Goal: Task Accomplishment & Management: Manage account settings

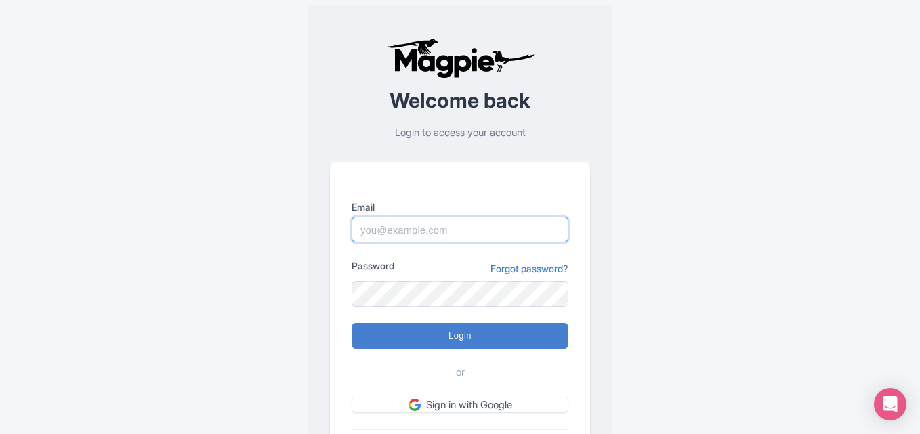
click at [448, 228] on input "Email" at bounding box center [460, 230] width 217 height 26
type input "anket@raynatours.com"
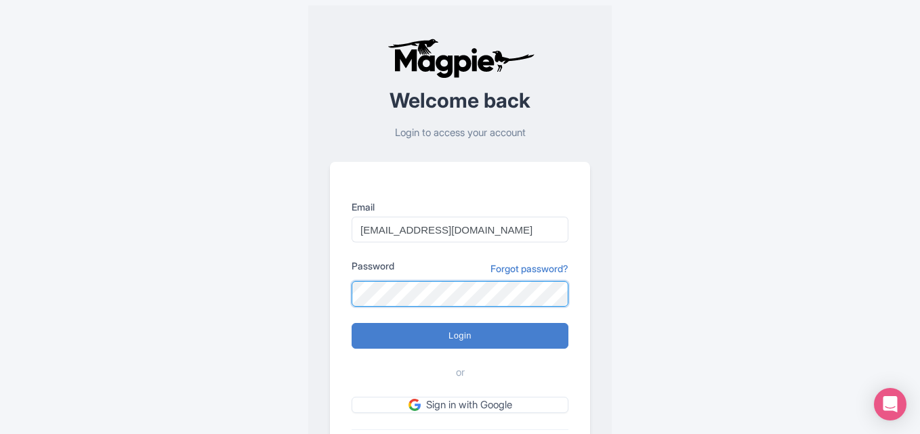
click at [352, 323] on input "Login" at bounding box center [460, 336] width 217 height 26
type input "Logging in..."
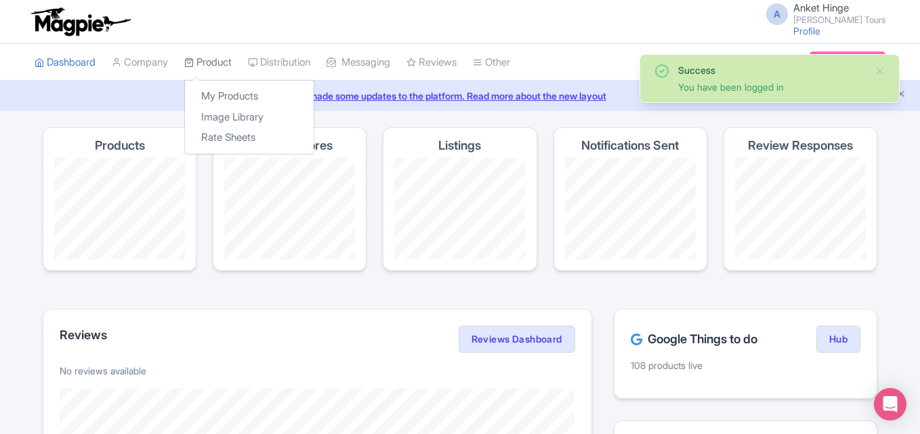
click at [209, 62] on link "Product" at bounding box center [207, 62] width 47 height 37
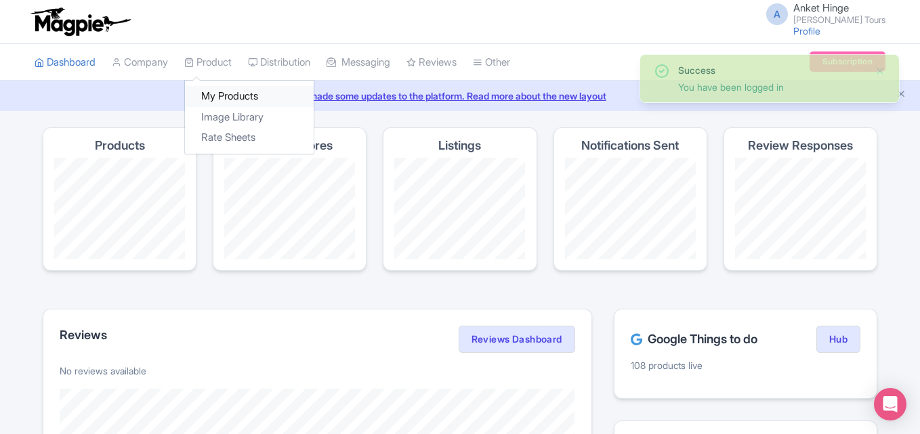
click at [222, 92] on link "My Products" at bounding box center [249, 96] width 129 height 21
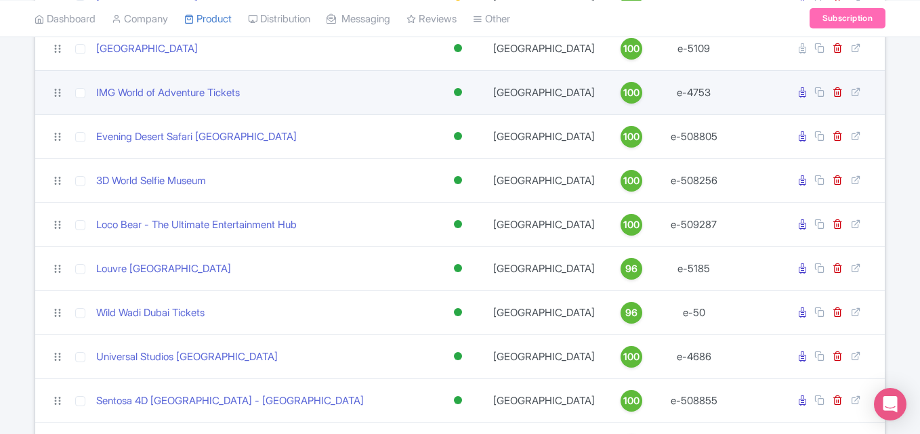
scroll to position [677, 0]
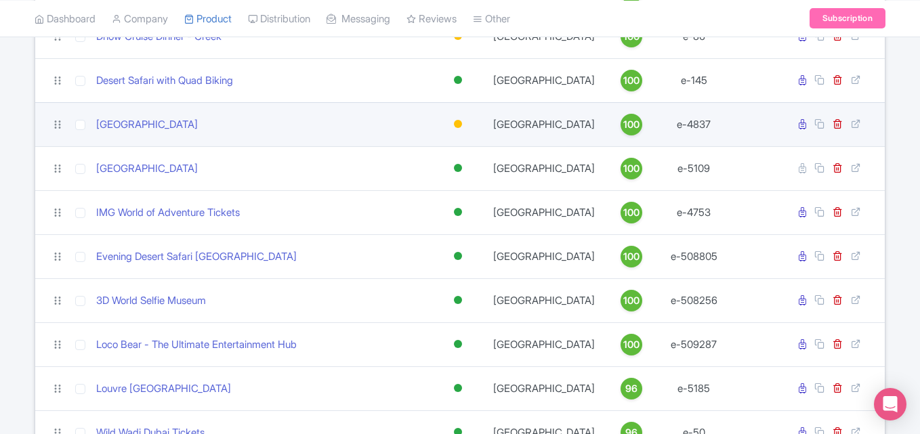
click at [459, 122] on div at bounding box center [458, 124] width 8 height 8
click at [435, 144] on div "Active" at bounding box center [424, 147] width 80 height 25
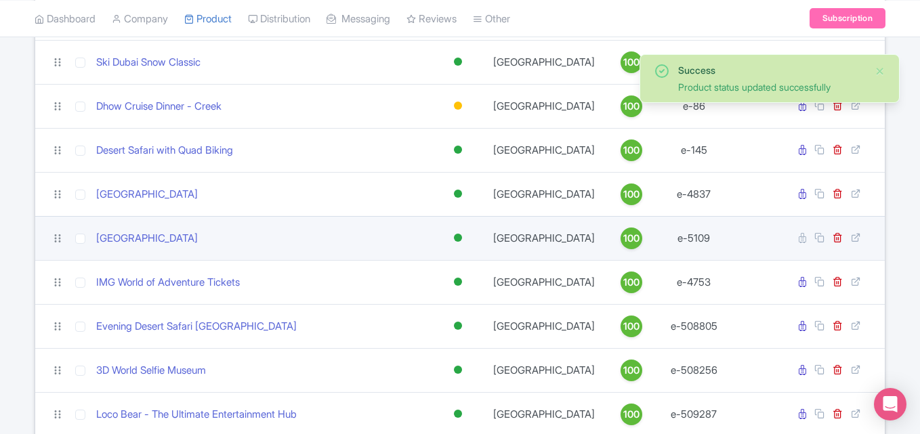
scroll to position [542, 0]
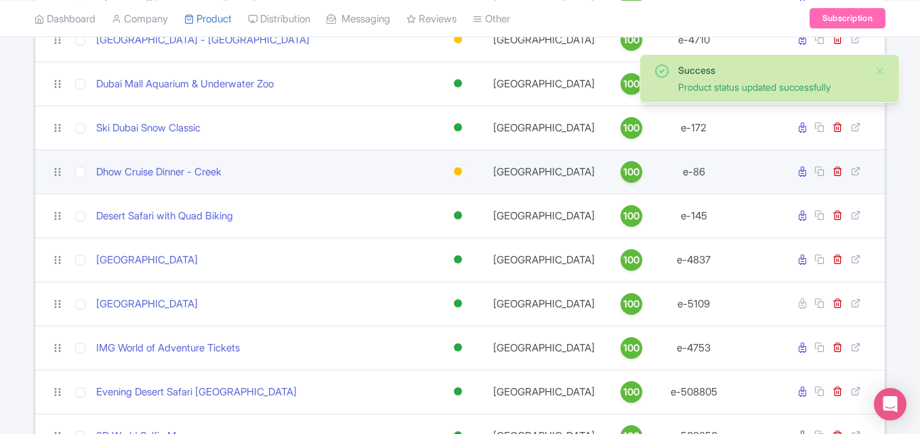
click at [451, 170] on div at bounding box center [458, 172] width 14 height 20
click at [436, 190] on div "Active" at bounding box center [424, 194] width 80 height 25
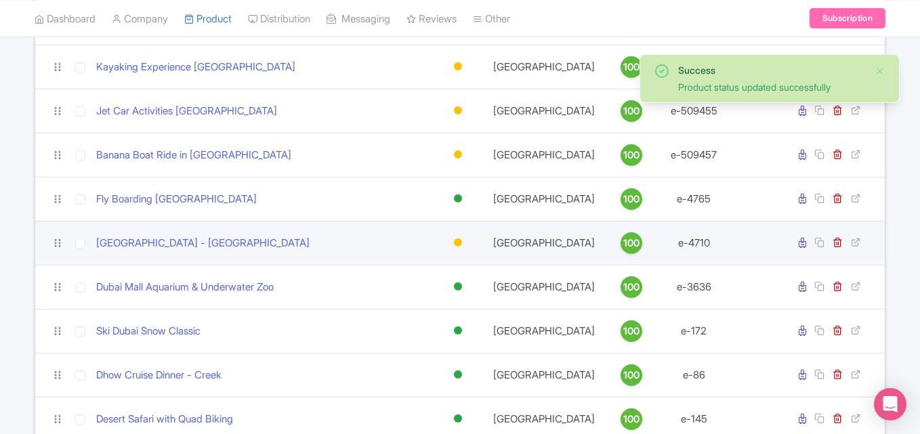
click at [461, 241] on div at bounding box center [458, 242] width 8 height 8
click at [424, 261] on div "Active" at bounding box center [424, 265] width 80 height 25
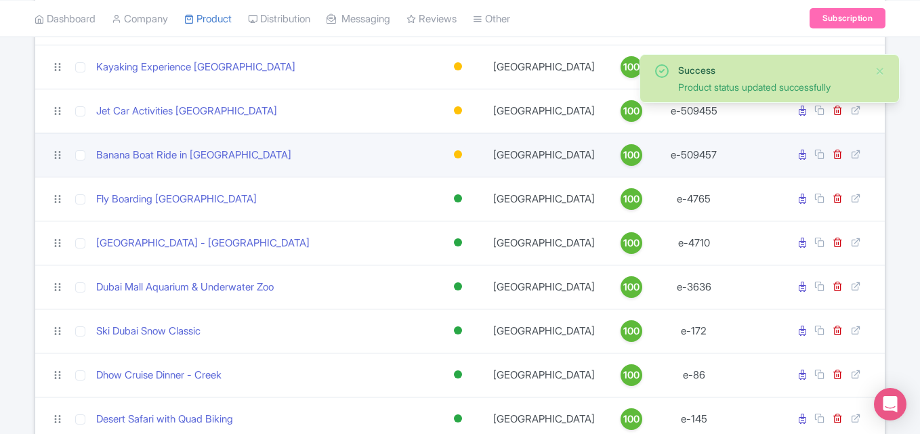
click at [459, 149] on div at bounding box center [458, 155] width 14 height 20
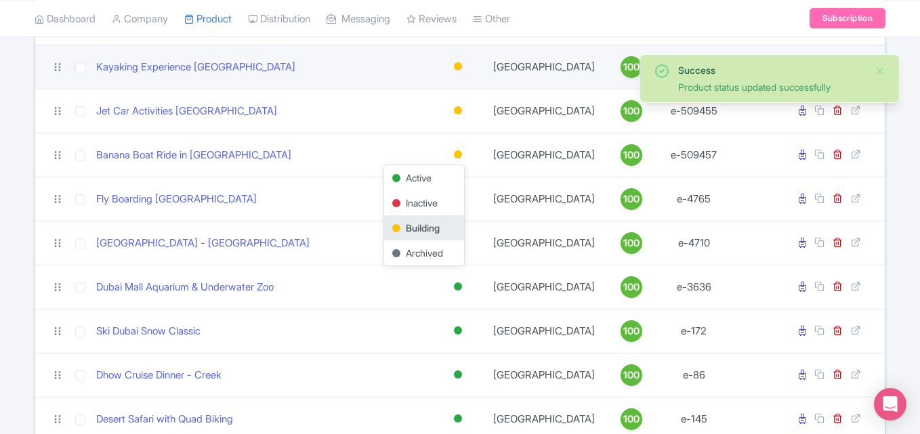
click at [455, 68] on div at bounding box center [458, 66] width 8 height 8
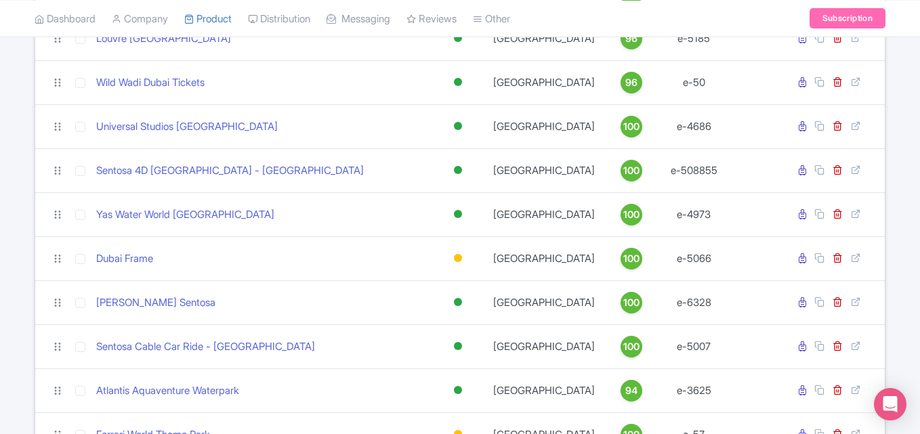
scroll to position [1269, 0]
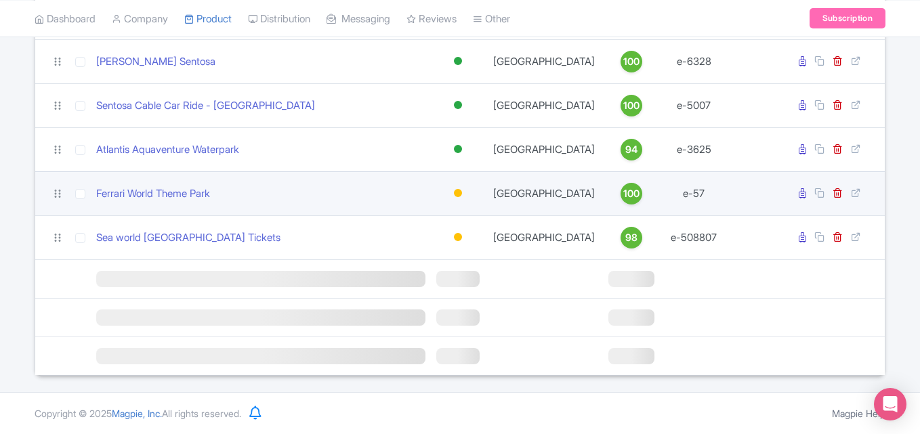
click at [458, 194] on div at bounding box center [458, 193] width 8 height 8
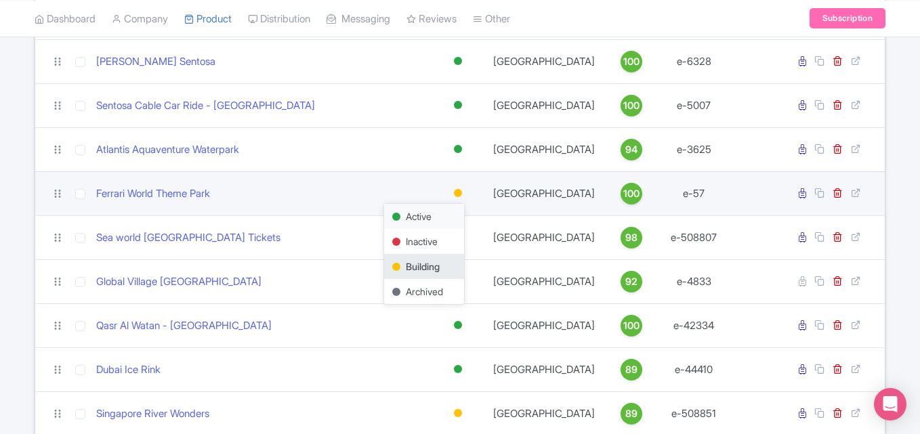
click at [432, 211] on td "Active Inactive Building Archived" at bounding box center [458, 193] width 54 height 44
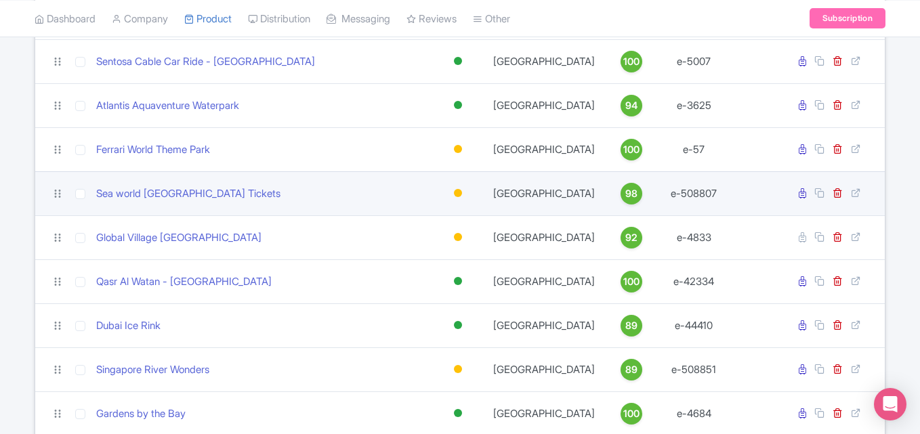
scroll to position [1337, 0]
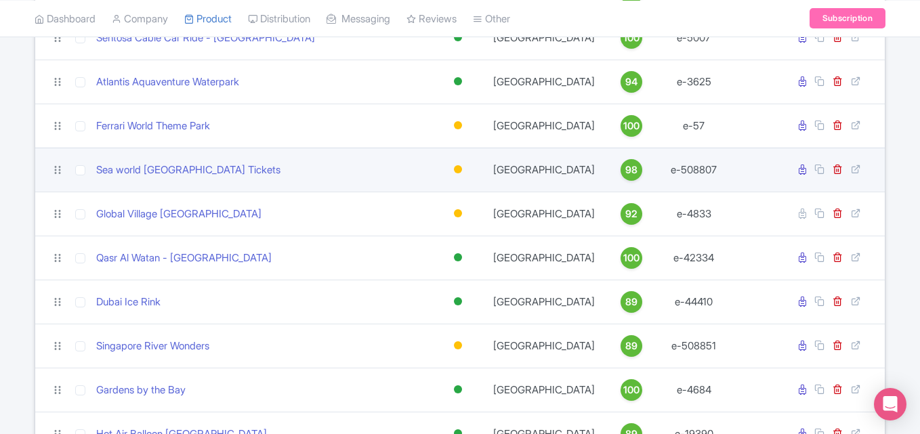
click at [456, 164] on div at bounding box center [458, 170] width 14 height 20
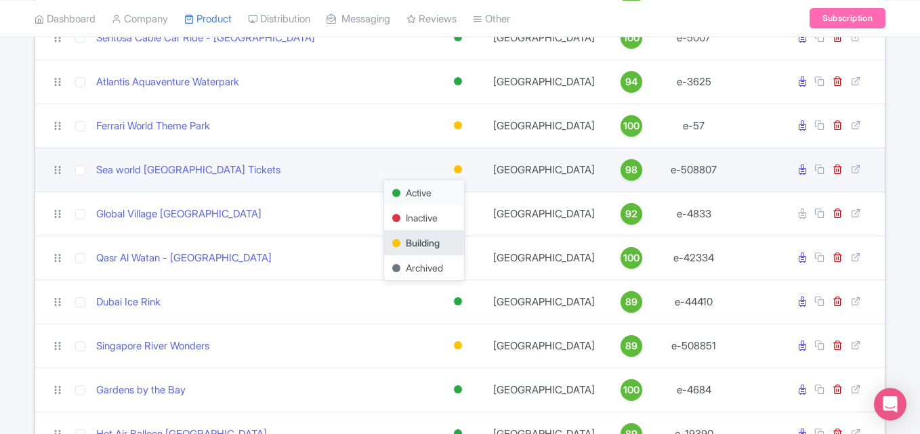
click at [406, 185] on div "Active" at bounding box center [424, 192] width 80 height 25
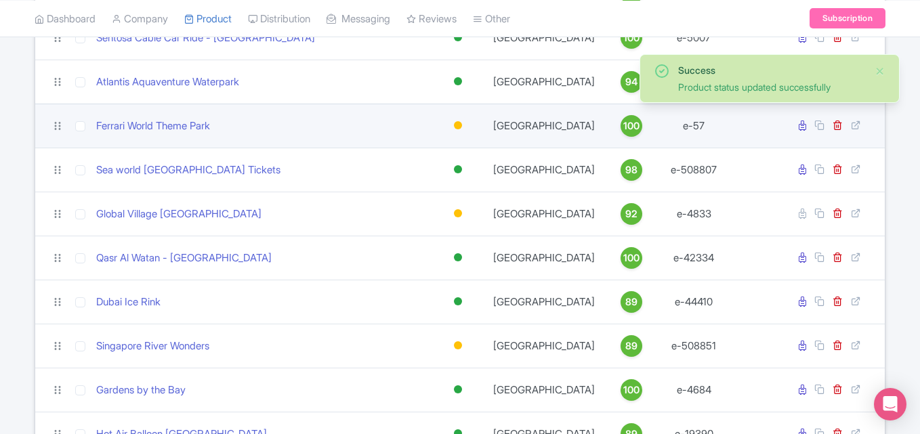
click at [459, 125] on div at bounding box center [458, 125] width 8 height 8
click at [421, 144] on div "Active" at bounding box center [424, 148] width 80 height 25
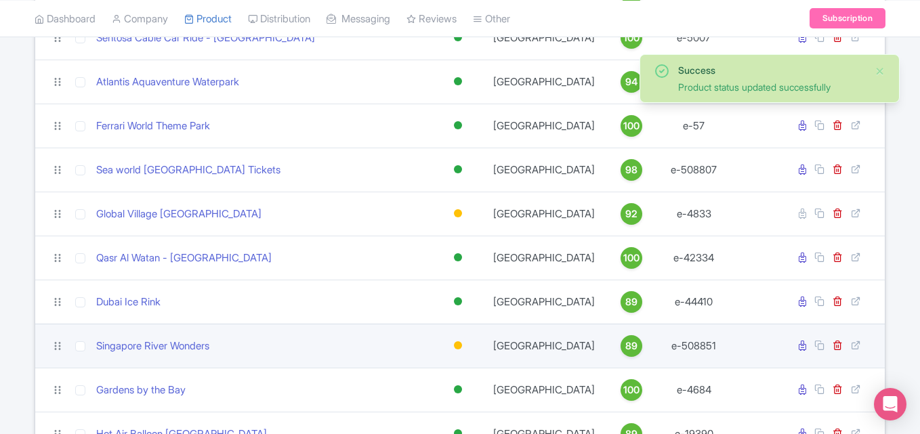
click at [456, 349] on div at bounding box center [458, 345] width 8 height 8
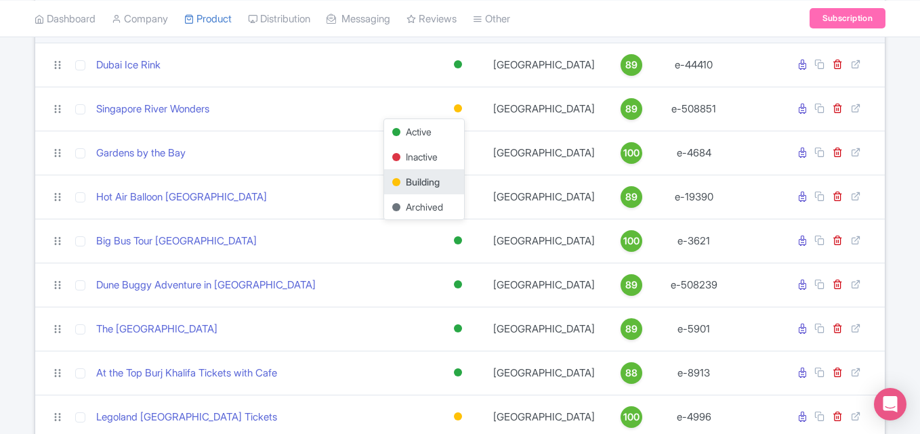
scroll to position [1608, 0]
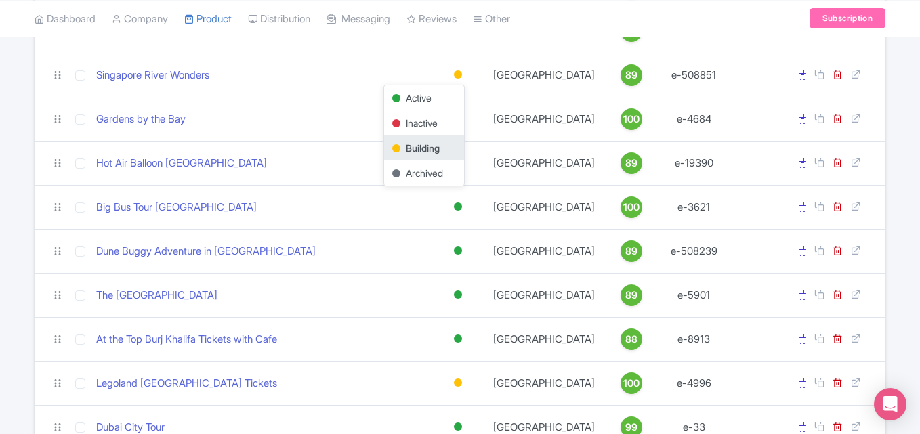
click at [357, 257] on div "Dune Buggy Adventure in Dubai" at bounding box center [260, 252] width 329 height 16
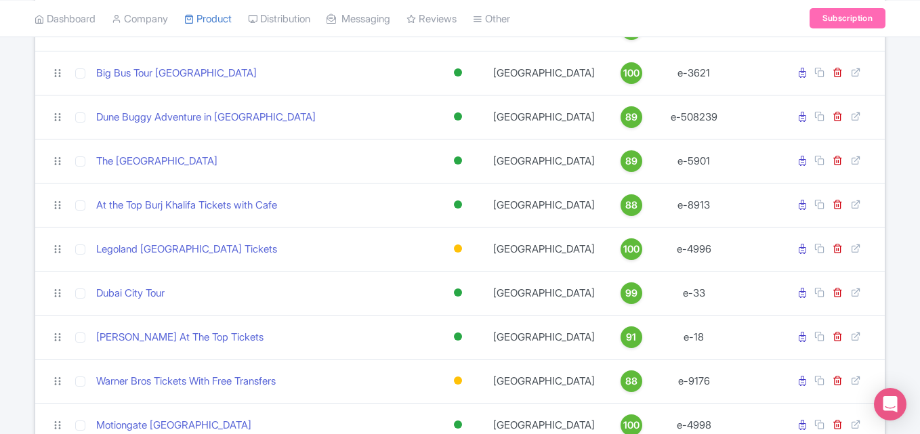
scroll to position [1743, 0]
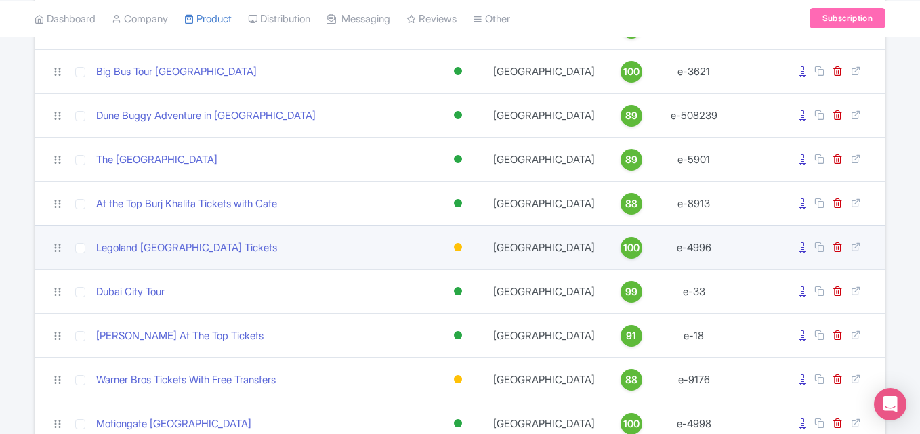
click at [459, 246] on div at bounding box center [458, 247] width 8 height 8
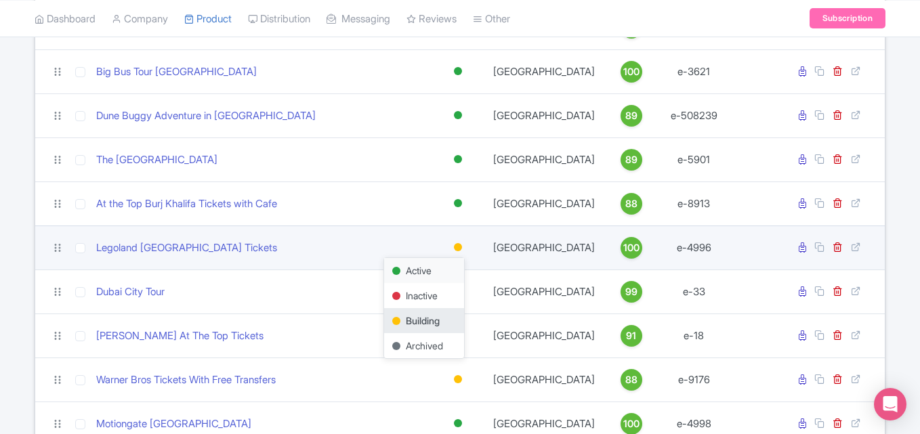
click at [423, 265] on div "Active" at bounding box center [424, 270] width 80 height 25
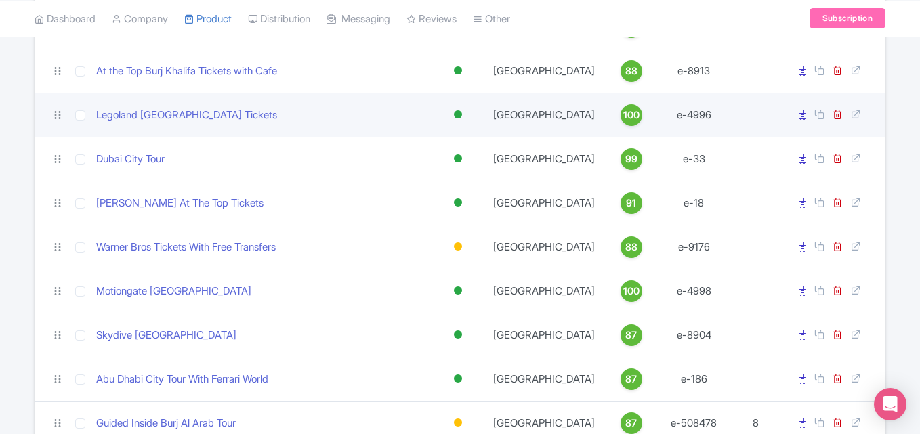
scroll to position [1946, 0]
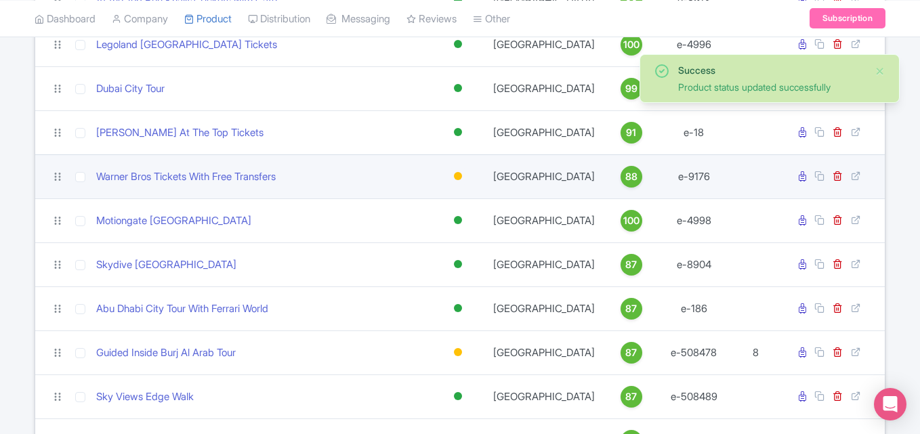
click at [456, 177] on div at bounding box center [458, 176] width 8 height 8
click at [418, 198] on div "Active" at bounding box center [424, 199] width 80 height 25
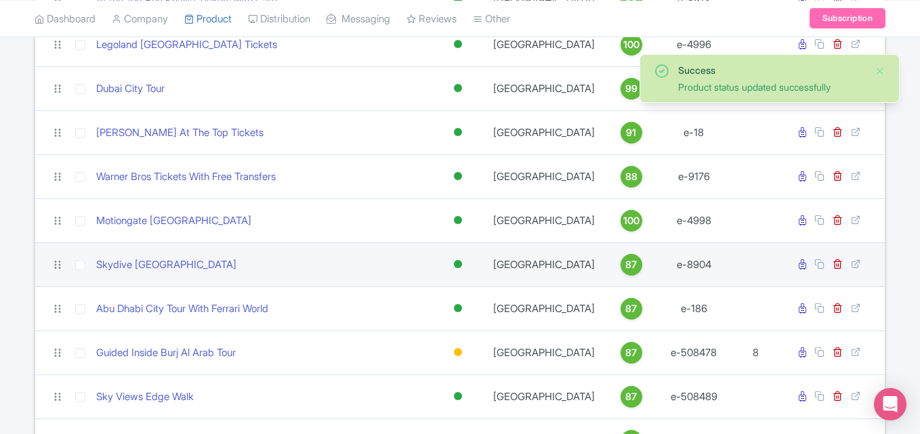
scroll to position [2082, 0]
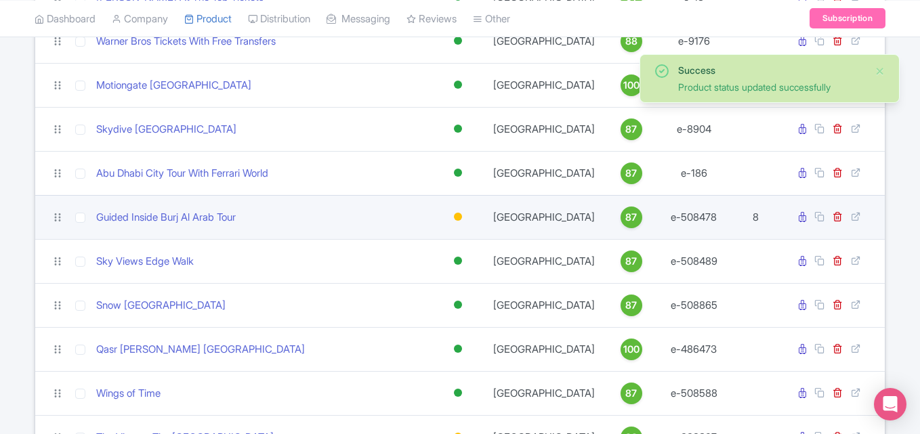
click at [455, 219] on div at bounding box center [458, 217] width 8 height 8
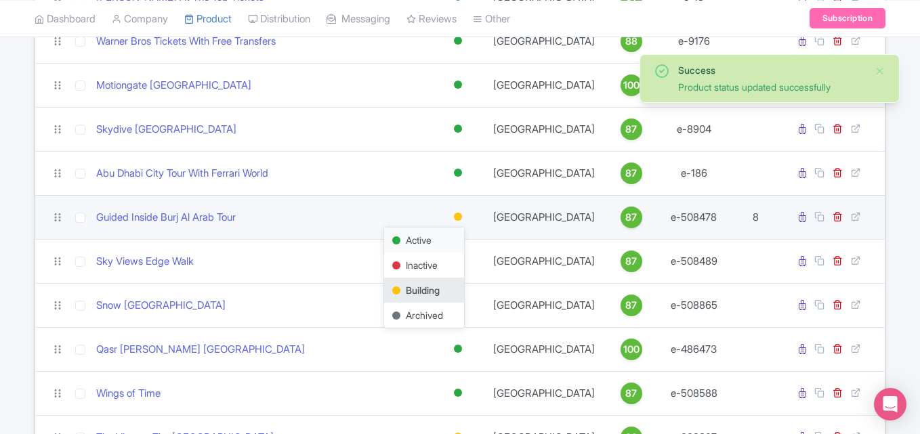
click at [415, 236] on div "Active" at bounding box center [424, 240] width 80 height 25
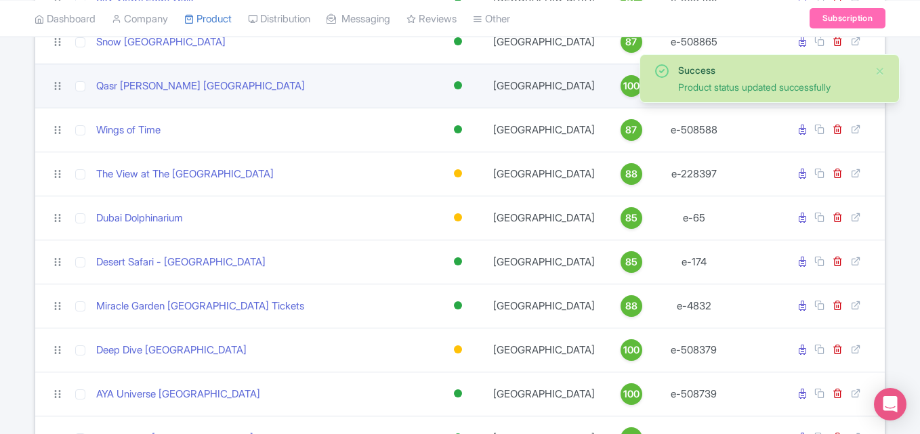
scroll to position [2353, 0]
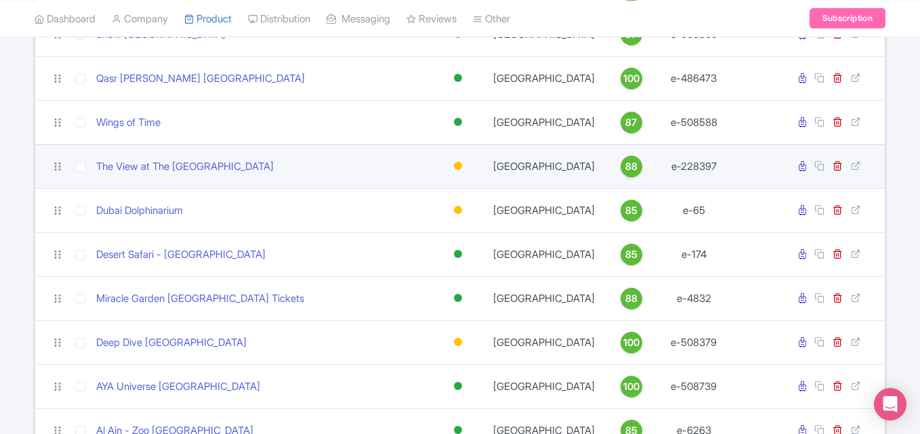
click at [459, 166] on div at bounding box center [458, 166] width 8 height 8
click at [436, 192] on div "Active" at bounding box center [424, 189] width 80 height 25
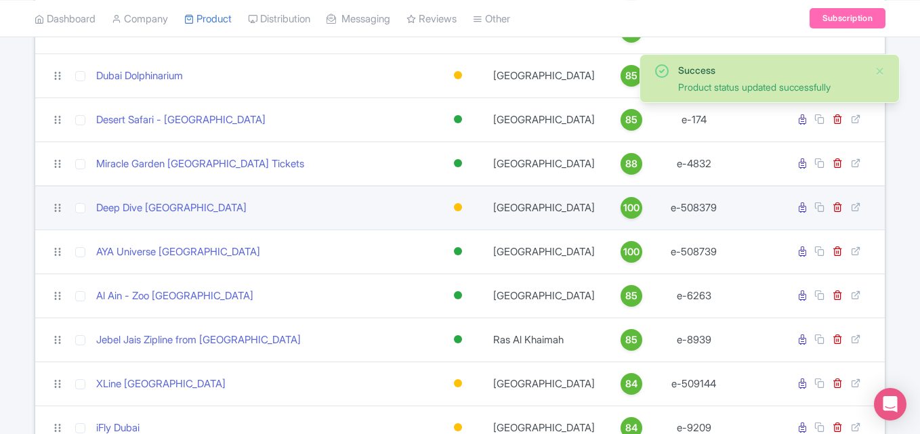
scroll to position [2488, 0]
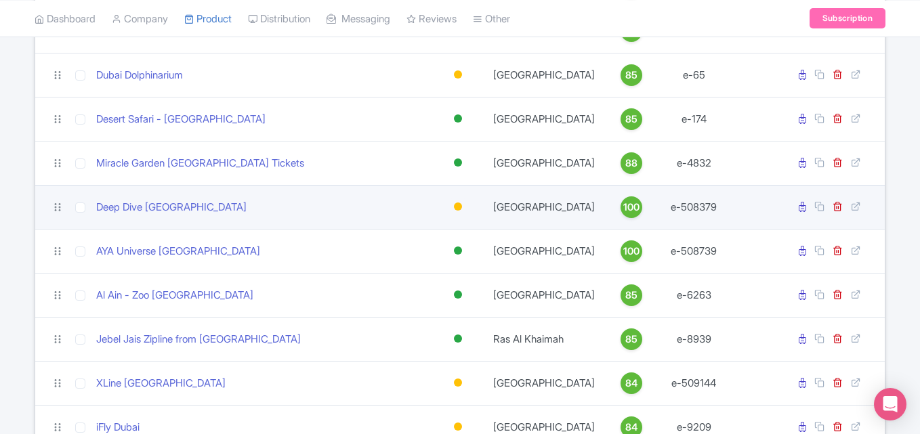
click at [453, 201] on div at bounding box center [458, 207] width 14 height 20
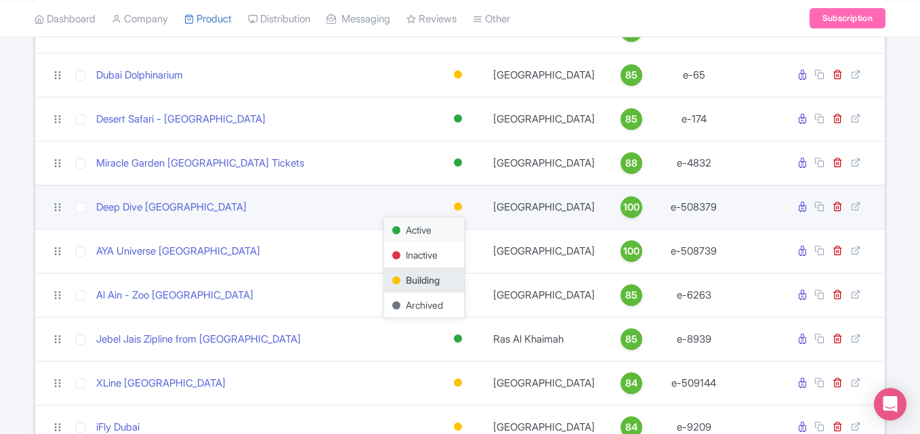
click at [425, 224] on div "Active" at bounding box center [424, 229] width 80 height 25
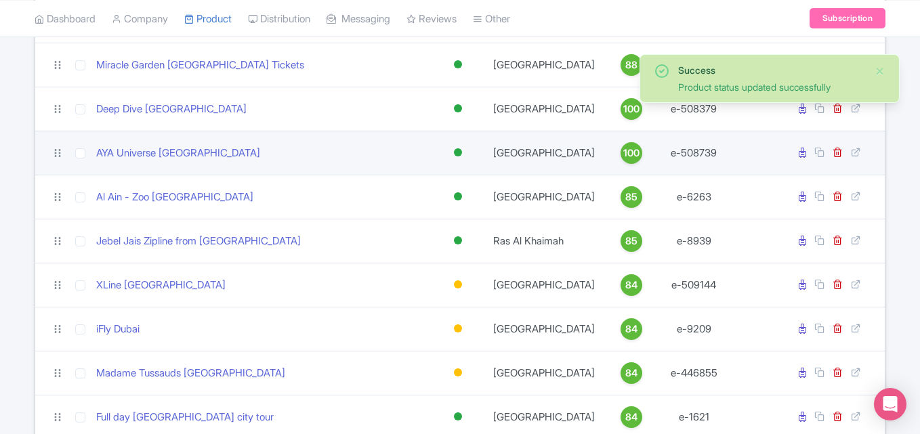
scroll to position [2692, 0]
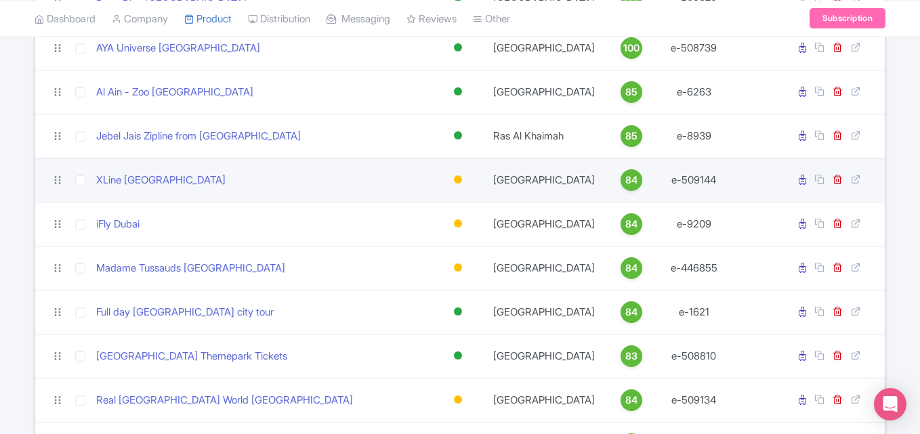
click at [457, 184] on div at bounding box center [458, 179] width 8 height 8
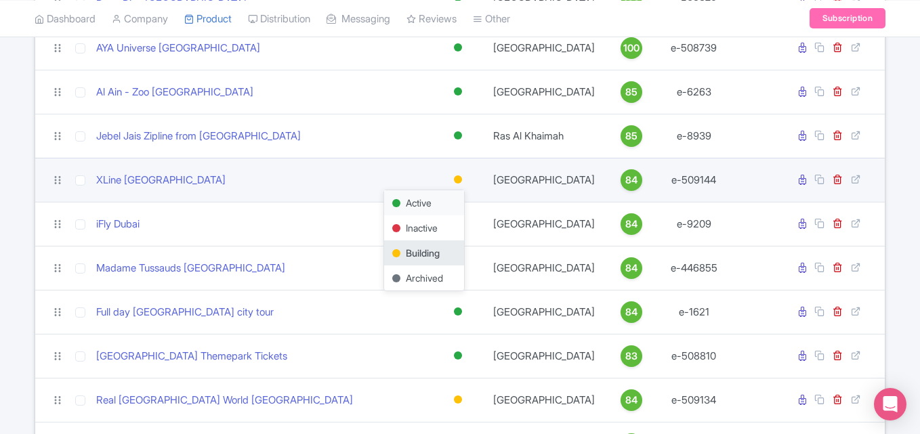
click at [427, 209] on div "Active" at bounding box center [424, 202] width 80 height 25
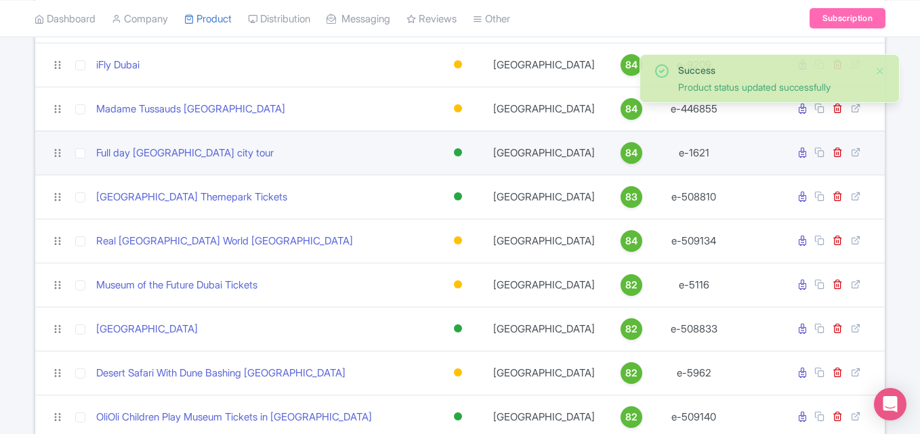
scroll to position [2827, 0]
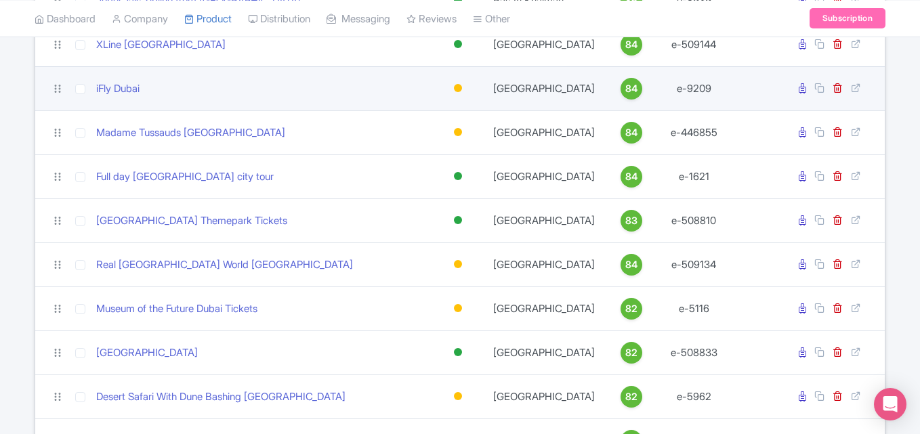
click at [457, 92] on div at bounding box center [458, 88] width 8 height 8
click at [430, 116] on div "Active" at bounding box center [424, 111] width 80 height 25
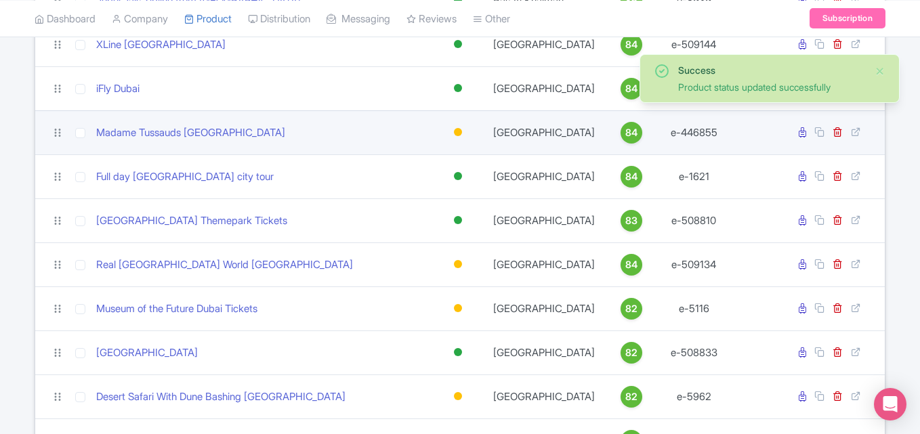
click at [458, 136] on div at bounding box center [458, 132] width 8 height 8
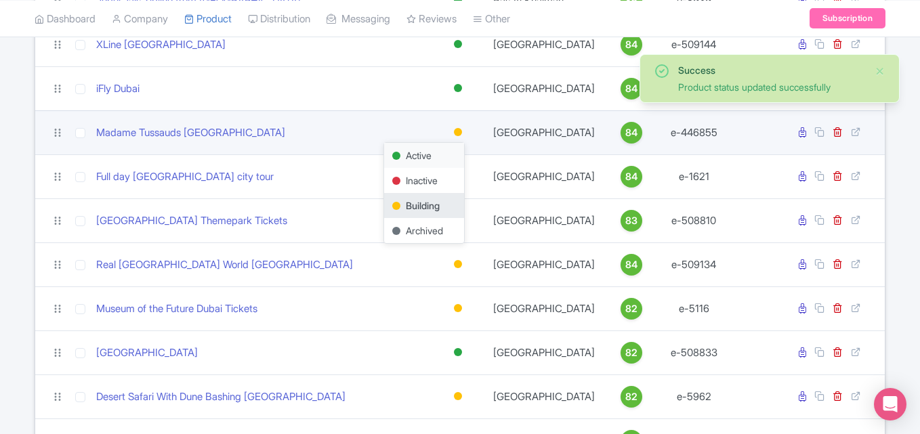
click at [421, 161] on div "Active" at bounding box center [424, 155] width 80 height 25
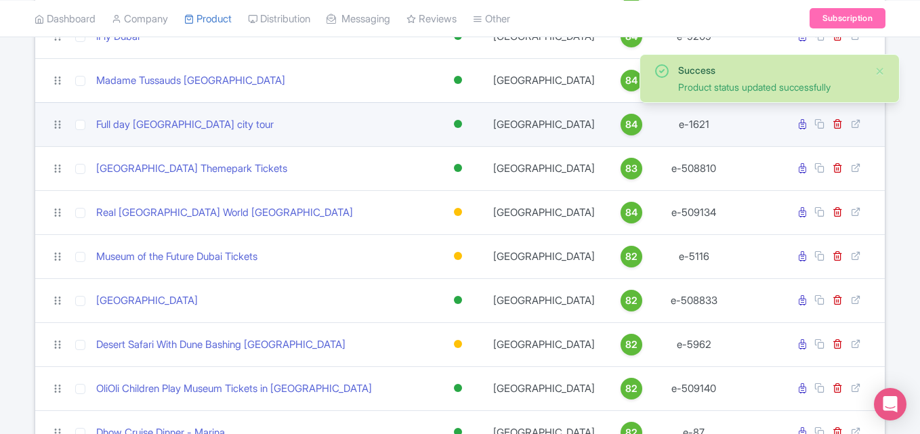
scroll to position [2895, 0]
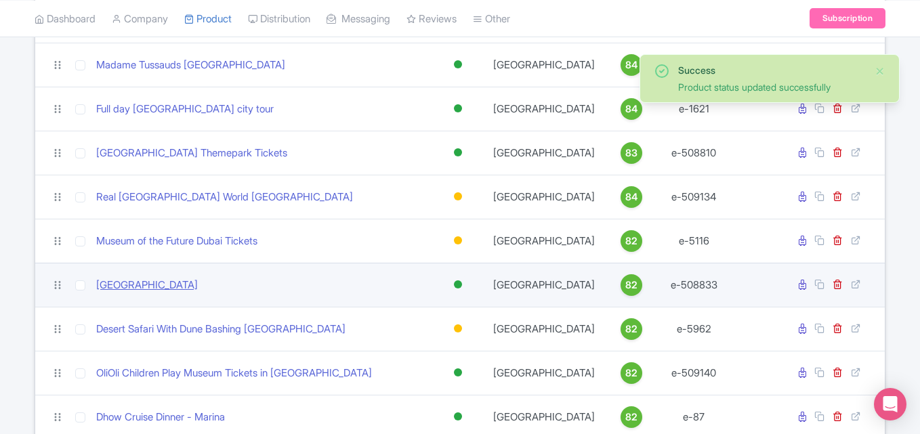
click at [149, 291] on link "Dubai Crocodile Park" at bounding box center [147, 286] width 102 height 16
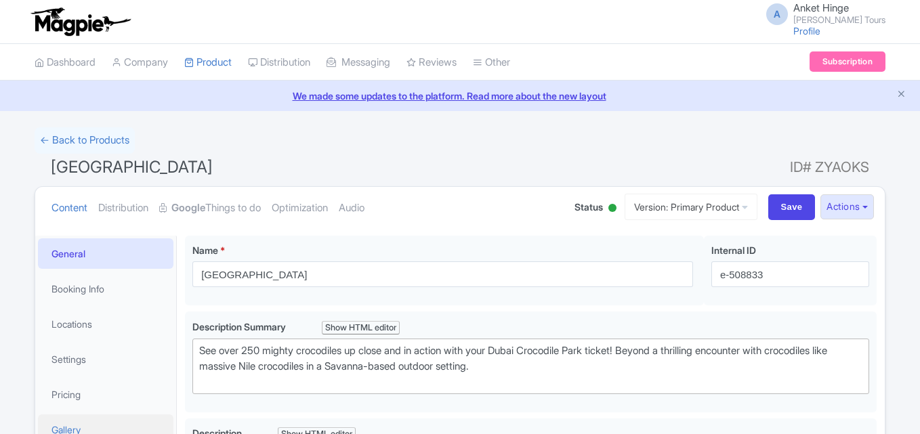
scroll to position [339, 0]
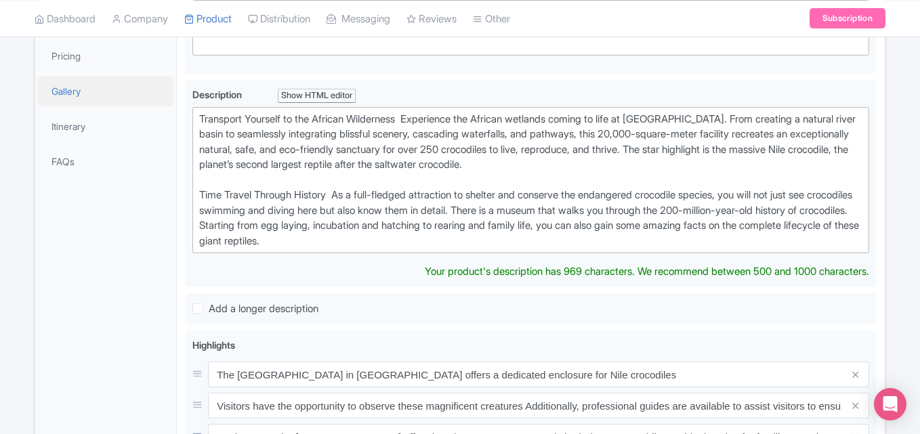
click at [75, 98] on link "Gallery" at bounding box center [105, 91] width 135 height 30
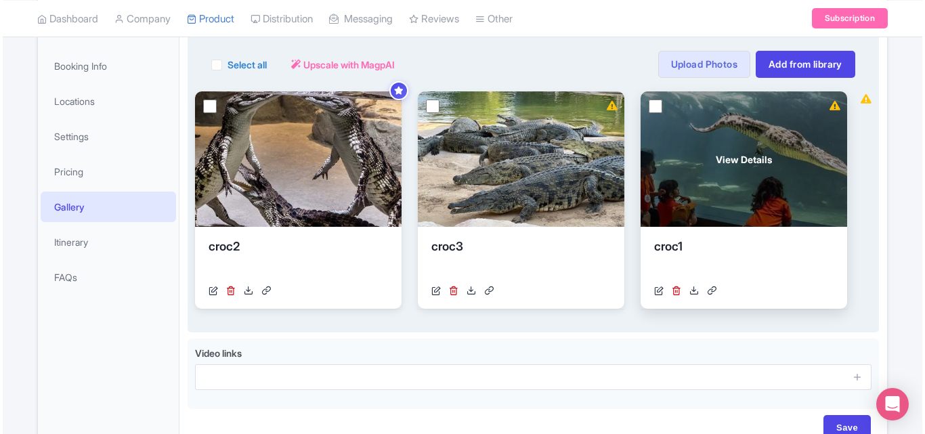
scroll to position [99, 0]
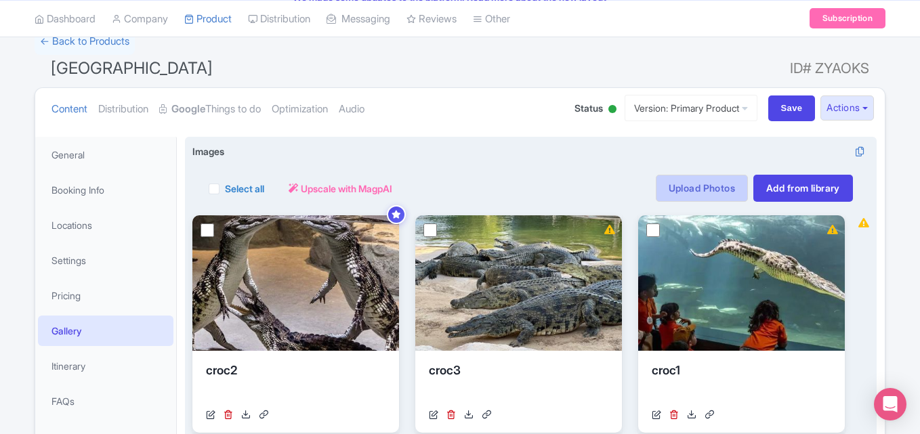
click at [713, 186] on link "Upload Photos" at bounding box center [702, 188] width 92 height 27
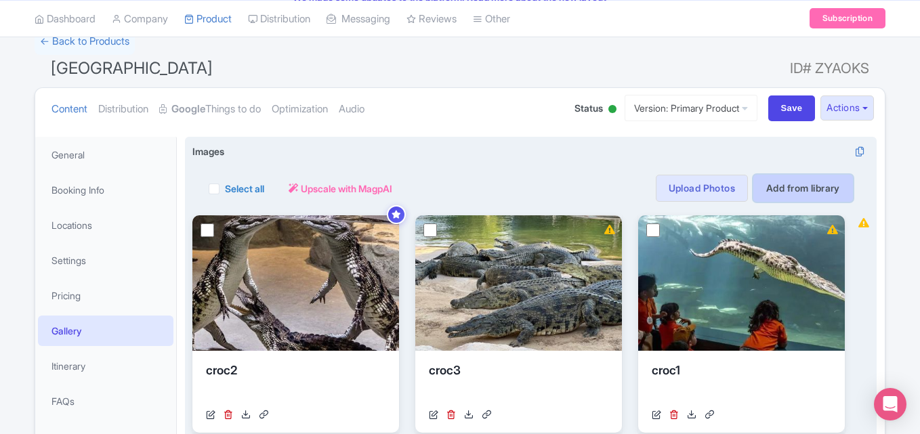
click at [798, 181] on link "Add from library" at bounding box center [803, 188] width 100 height 27
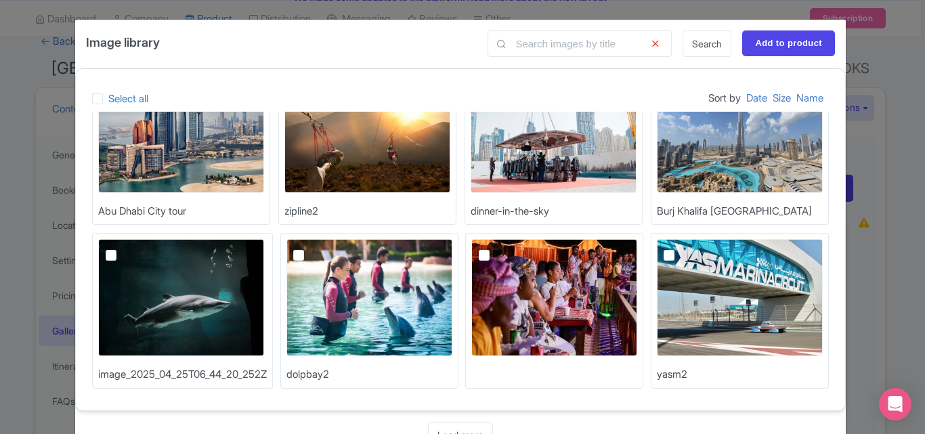
scroll to position [385, 0]
click at [784, 96] on link "Size" at bounding box center [782, 98] width 18 height 26
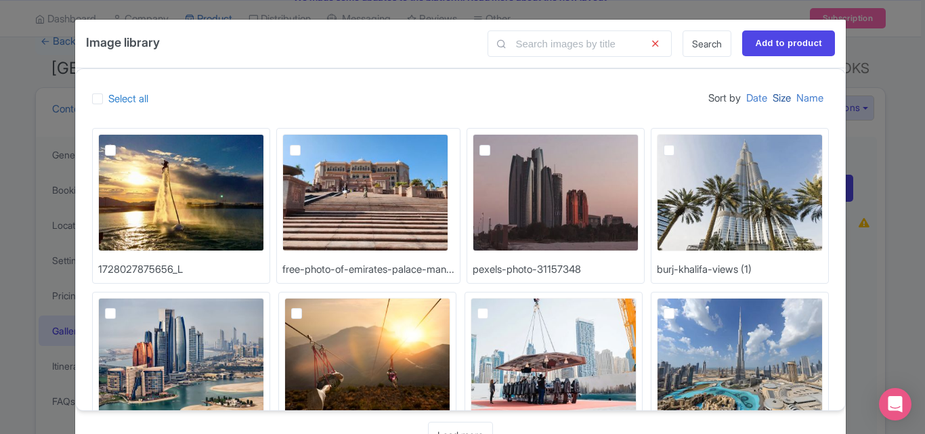
click at [777, 98] on link "Size" at bounding box center [782, 98] width 18 height 26
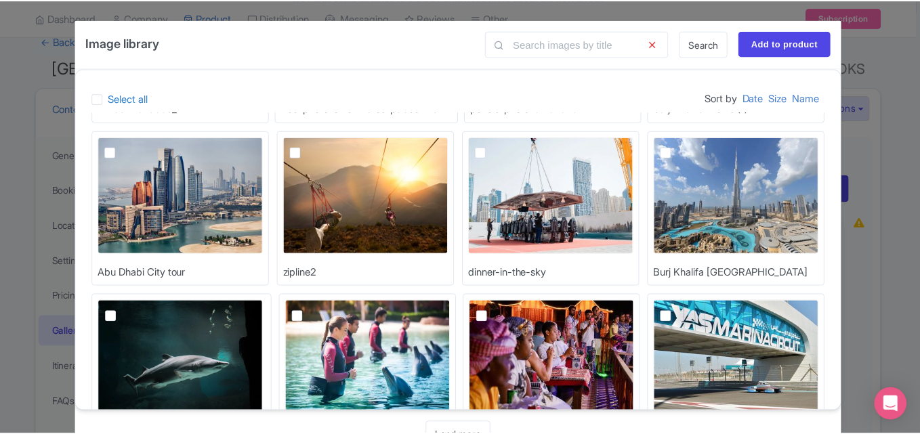
scroll to position [0, 0]
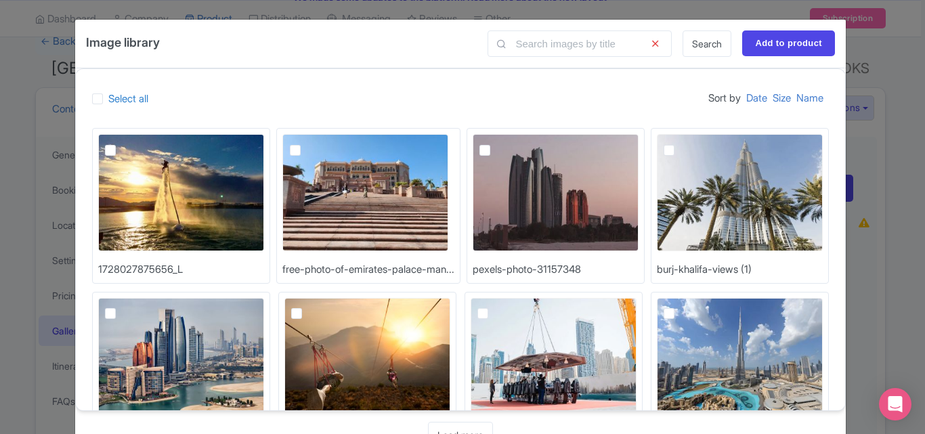
click at [200, 197] on img at bounding box center [181, 192] width 166 height 117
click at [130, 143] on input "checkbox" at bounding box center [125, 138] width 9 height 9
click at [198, 197] on img at bounding box center [181, 192] width 166 height 117
click at [130, 143] on input "checkbox" at bounding box center [125, 138] width 9 height 9
checkbox input "false"
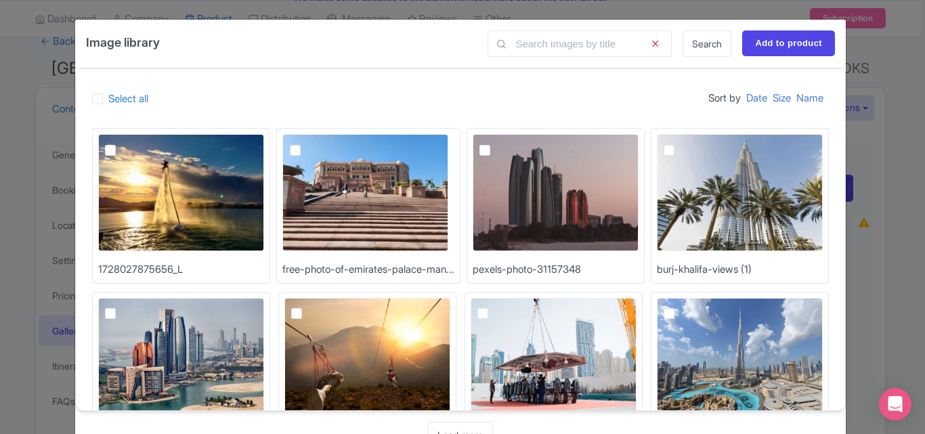
click at [650, 41] on icon at bounding box center [655, 43] width 33 height 26
click at [3, 168] on div "Image library Search Add to product Select all Sort by Date Size Name 172802787…" at bounding box center [462, 217] width 925 height 434
